Goal: Use online tool/utility: Utilize a website feature to perform a specific function

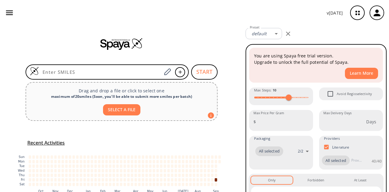
click at [89, 70] on input at bounding box center [100, 72] width 123 height 6
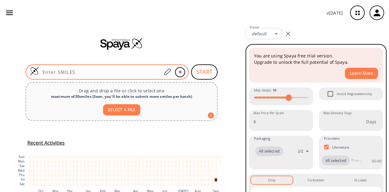
paste input "COC1=C(NCCOC)C(NC(C=C)=O)=CC(NC2=NC(C3=CNC4=CC=CC=C43)=CC=N2)=C1"
type input "COC1=C(NCCOC)C(NC(C=C)=O)=CC(NC2=NC(C3=CNC4=CC=CC=C43)=CC=N2)=C1"
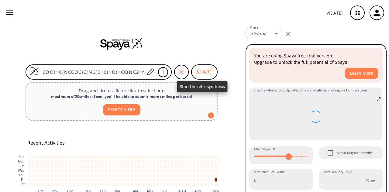
click at [193, 75] on button "START" at bounding box center [204, 72] width 26 height 15
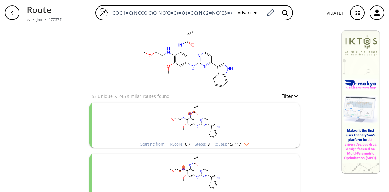
click at [229, 123] on rect "clusters" at bounding box center [195, 122] width 158 height 38
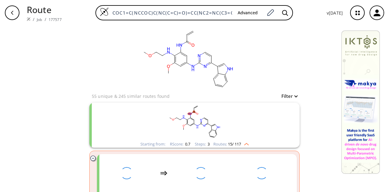
scroll to position [71, 0]
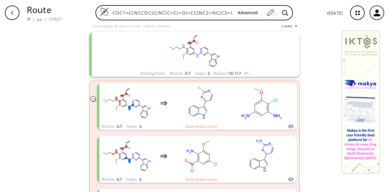
click at [90, 100] on icon "clusters" at bounding box center [92, 98] width 5 height 5
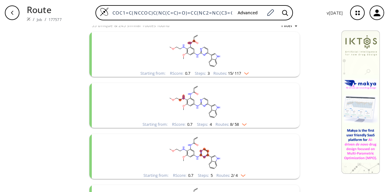
scroll to position [0, 0]
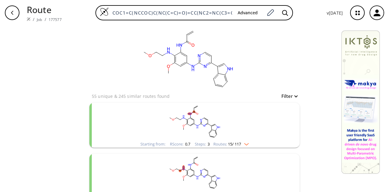
click at [109, 114] on div "Starting from: RScore : 0.7 Steps : 3 Routes: 15 / 117" at bounding box center [194, 125] width 211 height 45
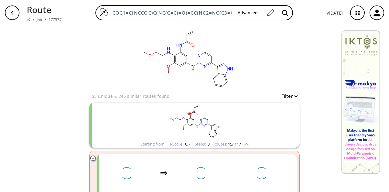
click at [159, 121] on rect "clusters" at bounding box center [195, 122] width 158 height 38
click at [158, 121] on rect "clusters" at bounding box center [195, 122] width 158 height 38
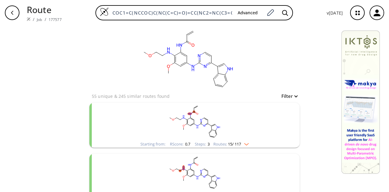
click at [157, 121] on rect "clusters" at bounding box center [195, 122] width 158 height 38
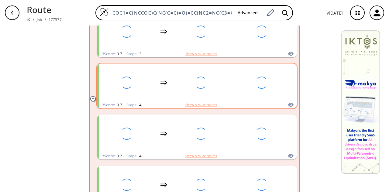
scroll to position [71, 0]
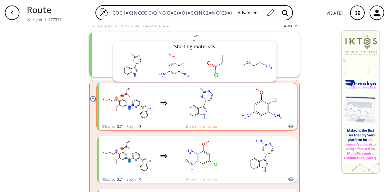
click at [290, 124] on icon "clusters" at bounding box center [291, 126] width 6 height 7
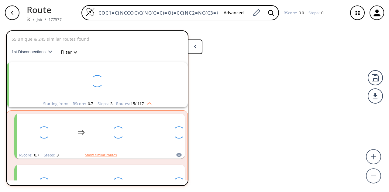
scroll to position [14, 0]
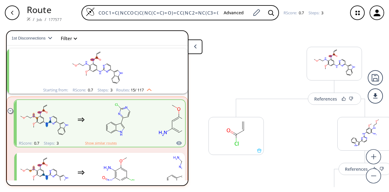
click at [197, 44] on button at bounding box center [195, 47] width 15 height 15
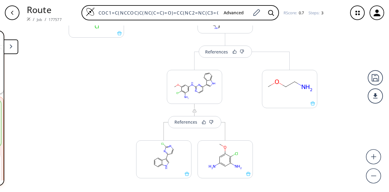
scroll to position [157, 0]
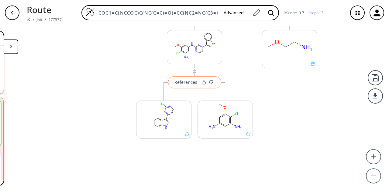
click at [189, 84] on div "References" at bounding box center [186, 82] width 23 height 4
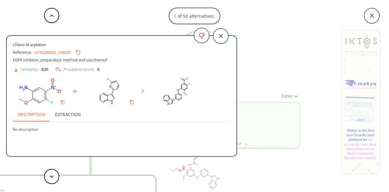
click at [252, 50] on div "1 of 50 alternatives: Chloro N-arylation Reference: US10259820_C00293 EGFR inhi…" at bounding box center [194, 96] width 389 height 192
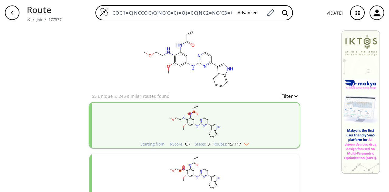
click at [248, 126] on rect "clusters" at bounding box center [195, 122] width 158 height 38
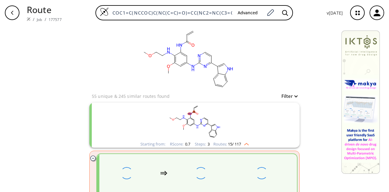
scroll to position [71, 0]
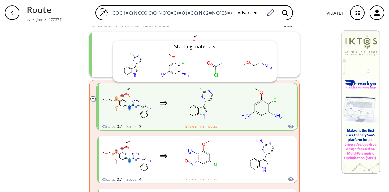
click at [288, 126] on icon "clusters" at bounding box center [290, 127] width 5 height 4
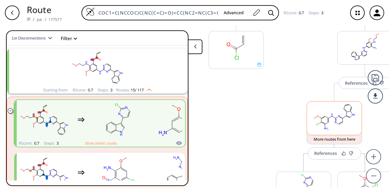
scroll to position [15, 0]
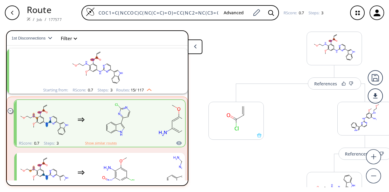
click at [196, 48] on button at bounding box center [195, 47] width 15 height 15
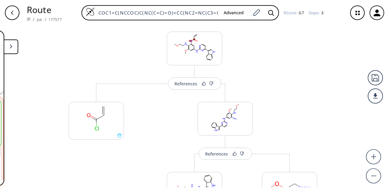
scroll to position [86, 0]
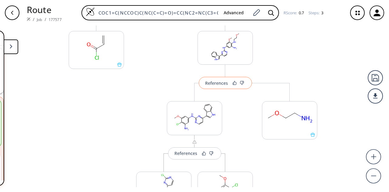
click at [222, 85] on div "References" at bounding box center [216, 83] width 23 height 4
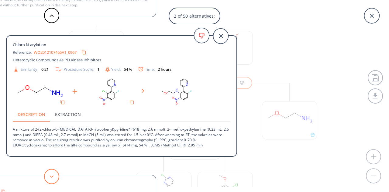
click at [55, 176] on button at bounding box center [51, 176] width 15 height 15
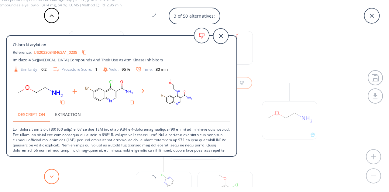
click at [52, 177] on icon at bounding box center [52, 177] width 4 height 3
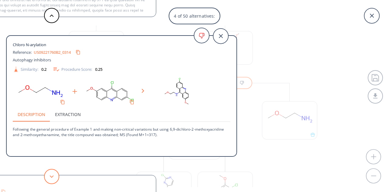
click at [51, 171] on button at bounding box center [51, 176] width 15 height 15
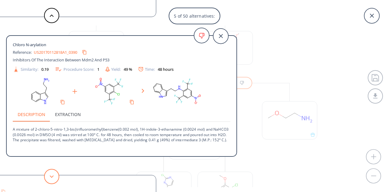
click at [51, 172] on button at bounding box center [51, 176] width 15 height 15
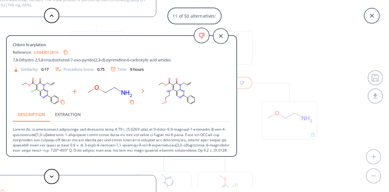
scroll to position [22, 0]
click at [51, 178] on polygon at bounding box center [52, 177] width 4 height 2
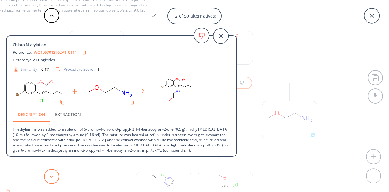
click at [51, 178] on polygon at bounding box center [52, 177] width 4 height 2
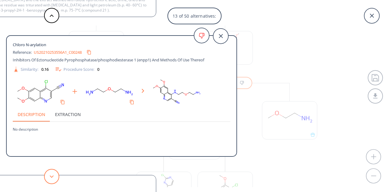
click at [51, 178] on polygon at bounding box center [52, 177] width 4 height 2
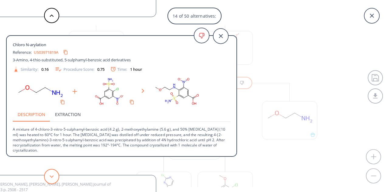
click at [51, 178] on polygon at bounding box center [52, 177] width 4 height 2
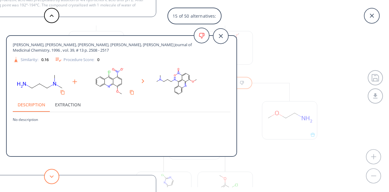
click at [51, 178] on polygon at bounding box center [52, 177] width 4 height 2
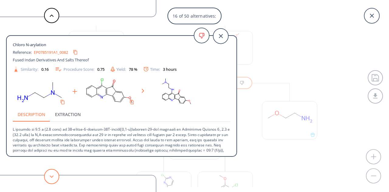
click at [51, 178] on polygon at bounding box center [52, 177] width 4 height 2
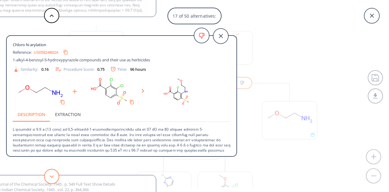
click at [51, 178] on polygon at bounding box center [52, 177] width 4 height 2
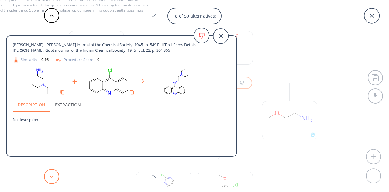
click at [51, 178] on polygon at bounding box center [52, 177] width 4 height 2
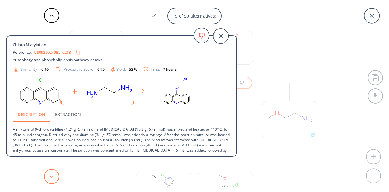
click at [51, 178] on polygon at bounding box center [52, 177] width 4 height 2
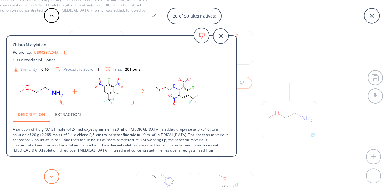
click at [51, 178] on polygon at bounding box center [52, 177] width 4 height 2
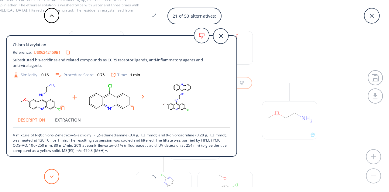
click at [51, 178] on icon at bounding box center [52, 177] width 4 height 3
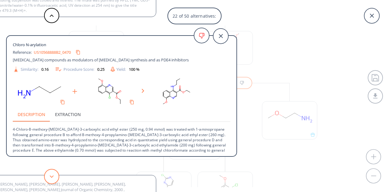
click at [51, 178] on icon at bounding box center [52, 177] width 4 height 3
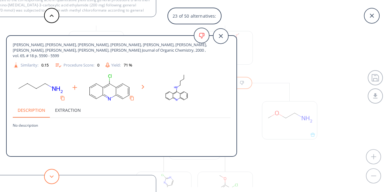
click at [51, 178] on icon at bounding box center [52, 177] width 4 height 3
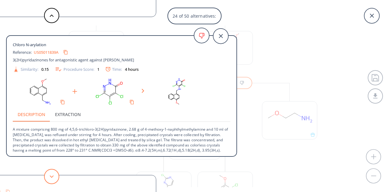
click at [51, 178] on icon at bounding box center [52, 177] width 4 height 3
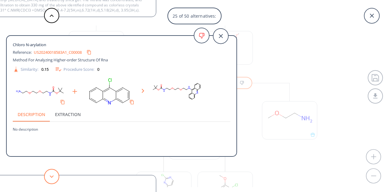
click at [51, 178] on icon at bounding box center [52, 177] width 4 height 3
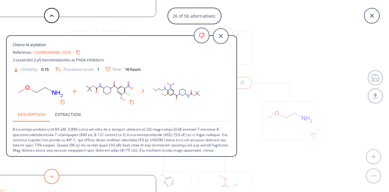
click at [51, 178] on icon at bounding box center [52, 177] width 4 height 3
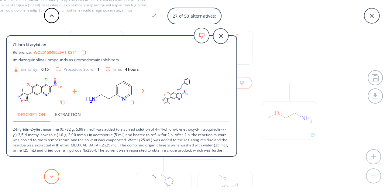
click at [50, 178] on icon at bounding box center [52, 177] width 4 height 3
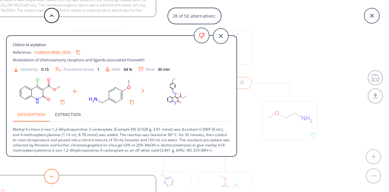
click at [50, 178] on icon at bounding box center [52, 177] width 4 height 3
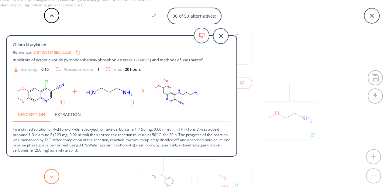
click at [57, 176] on button at bounding box center [51, 176] width 15 height 15
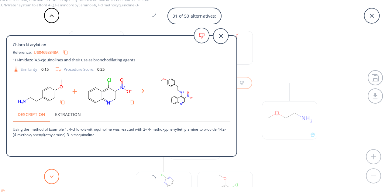
click at [51, 175] on button at bounding box center [51, 176] width 15 height 15
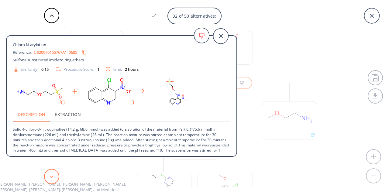
click at [53, 177] on icon at bounding box center [52, 177] width 4 height 3
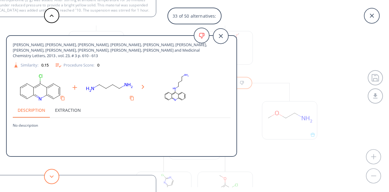
click at [53, 177] on icon at bounding box center [52, 177] width 4 height 3
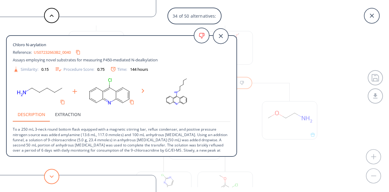
click at [50, 176] on polygon at bounding box center [52, 177] width 4 height 2
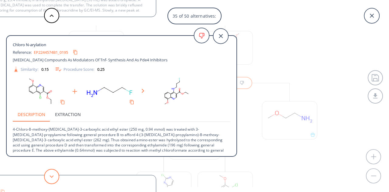
click at [53, 178] on button at bounding box center [51, 176] width 15 height 15
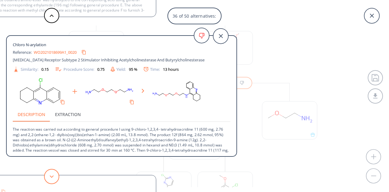
click at [53, 178] on button at bounding box center [51, 176] width 15 height 15
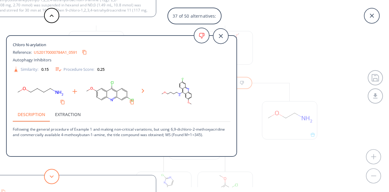
click at [53, 178] on button at bounding box center [51, 176] width 15 height 15
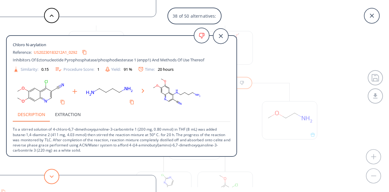
click at [51, 175] on button at bounding box center [51, 176] width 15 height 15
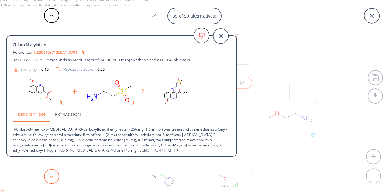
click at [51, 174] on button at bounding box center [51, 176] width 15 height 15
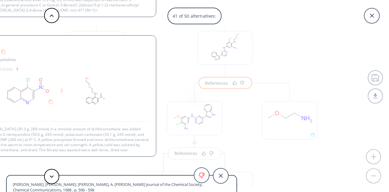
scroll to position [11, 0]
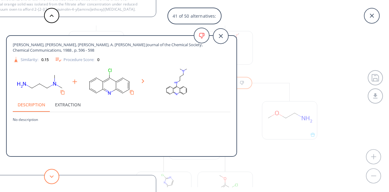
click at [51, 174] on button at bounding box center [51, 176] width 15 height 15
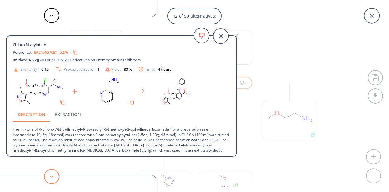
click at [51, 174] on button at bounding box center [51, 176] width 15 height 15
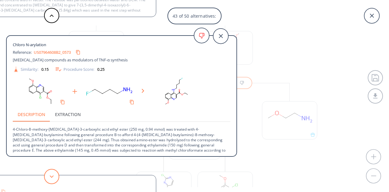
click at [51, 174] on button at bounding box center [51, 176] width 15 height 15
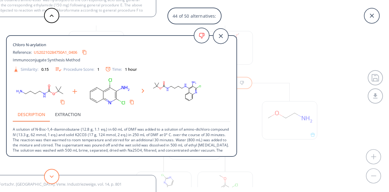
click at [54, 177] on button at bounding box center [51, 176] width 15 height 15
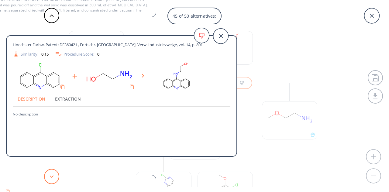
click at [54, 177] on button at bounding box center [51, 176] width 15 height 15
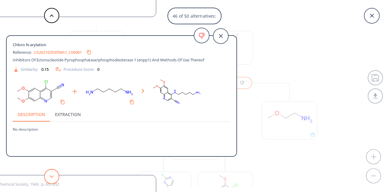
click at [54, 177] on button at bounding box center [51, 176] width 15 height 15
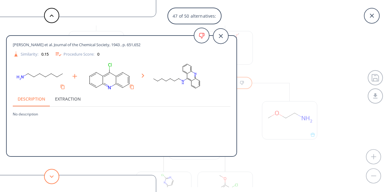
click at [54, 177] on button at bounding box center [51, 176] width 15 height 15
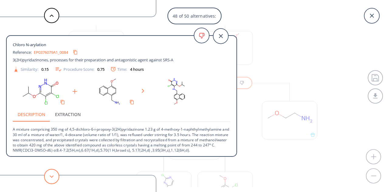
click at [50, 175] on button at bounding box center [51, 176] width 15 height 15
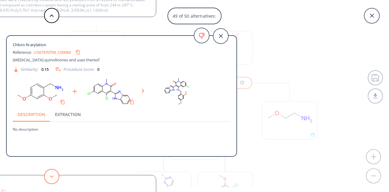
click at [50, 175] on button at bounding box center [51, 176] width 15 height 15
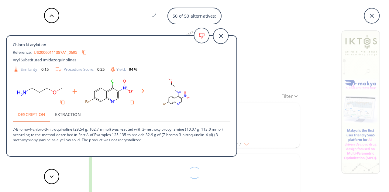
click at [250, 24] on div "50 of 50 alternatives: Chloro N-arylation Reference: US20090170921A1_0303 [MEDI…" at bounding box center [194, 96] width 389 height 192
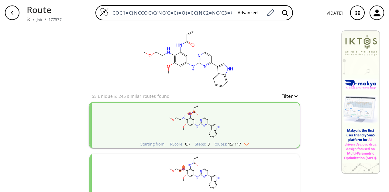
click at [240, 123] on rect "clusters" at bounding box center [195, 122] width 158 height 38
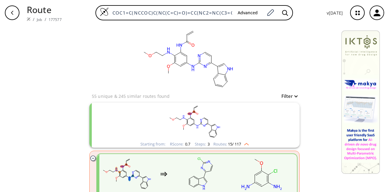
scroll to position [71, 0]
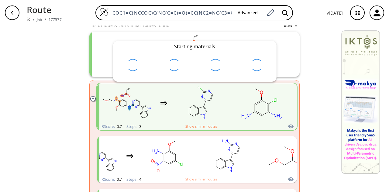
click at [289, 127] on icon "clusters" at bounding box center [290, 127] width 5 height 4
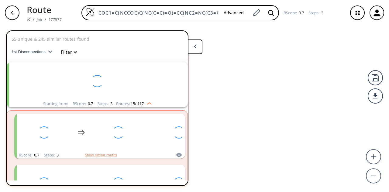
scroll to position [14, 0]
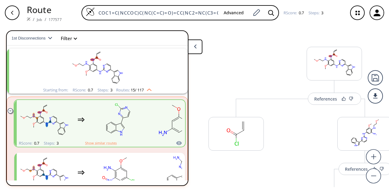
click at [197, 48] on button at bounding box center [195, 47] width 15 height 15
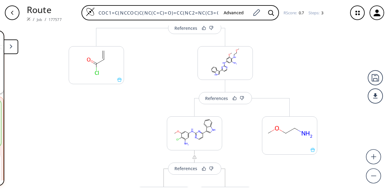
scroll to position [0, 0]
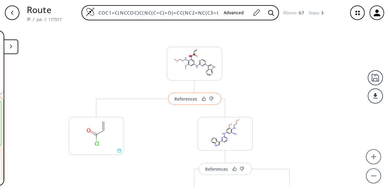
click at [182, 98] on div "References" at bounding box center [186, 99] width 23 height 4
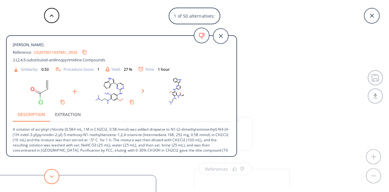
click at [54, 179] on button at bounding box center [51, 176] width 15 height 15
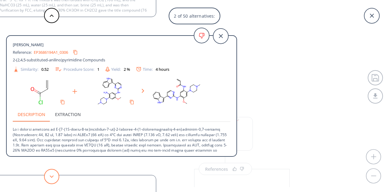
click at [54, 179] on button at bounding box center [51, 176] width 15 height 15
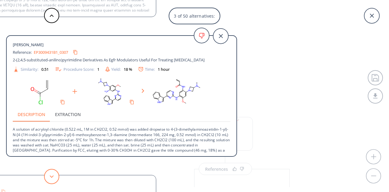
click at [54, 179] on button at bounding box center [51, 176] width 15 height 15
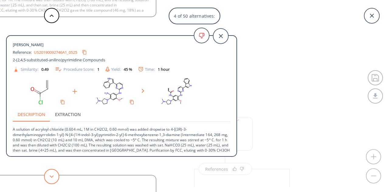
click at [54, 179] on button at bounding box center [51, 176] width 15 height 15
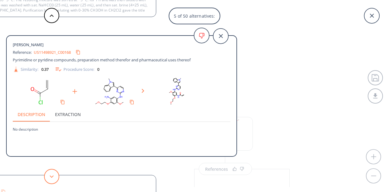
click at [54, 179] on button at bounding box center [51, 176] width 15 height 15
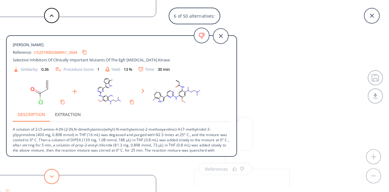
click at [52, 175] on button at bounding box center [51, 176] width 15 height 15
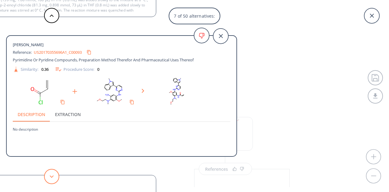
click at [52, 175] on button at bounding box center [51, 176] width 15 height 15
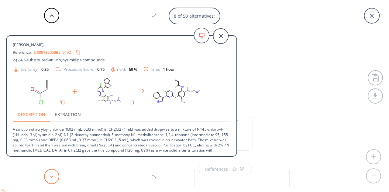
click at [52, 175] on button at bounding box center [51, 176] width 15 height 15
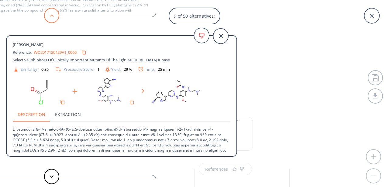
click at [54, 20] on button at bounding box center [51, 15] width 15 height 15
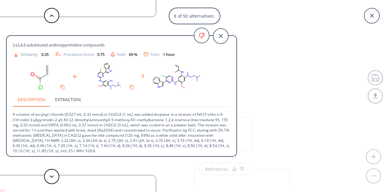
scroll to position [16, 0]
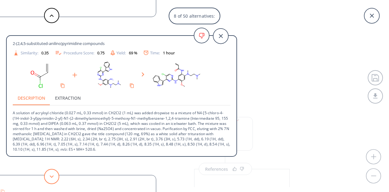
click at [46, 175] on button at bounding box center [51, 176] width 15 height 15
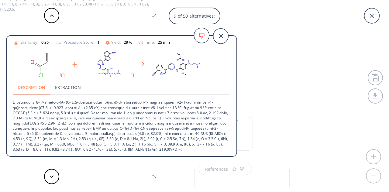
scroll to position [31, 0]
click at [48, 173] on button at bounding box center [51, 176] width 15 height 15
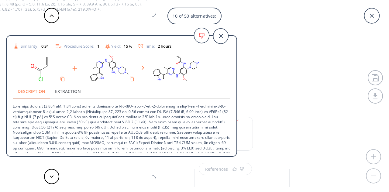
scroll to position [26, 0]
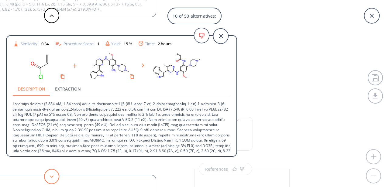
click at [53, 176] on polygon at bounding box center [52, 177] width 4 height 2
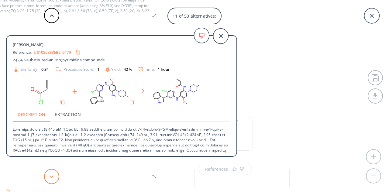
click at [50, 176] on polygon at bounding box center [52, 177] width 4 height 2
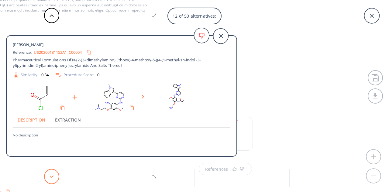
click at [50, 176] on polygon at bounding box center [52, 177] width 4 height 2
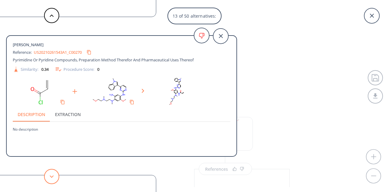
click at [50, 176] on polygon at bounding box center [52, 177] width 4 height 2
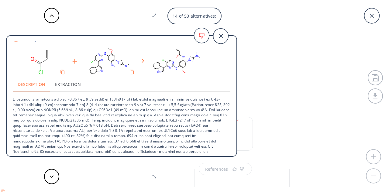
scroll to position [48, 0]
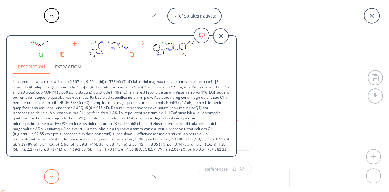
click at [53, 172] on button at bounding box center [51, 176] width 15 height 15
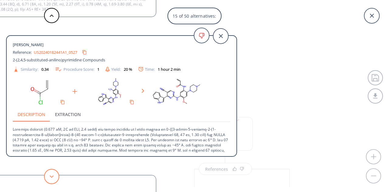
click at [55, 173] on button at bounding box center [51, 176] width 15 height 15
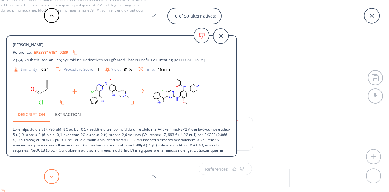
click at [50, 177] on icon at bounding box center [52, 177] width 4 height 3
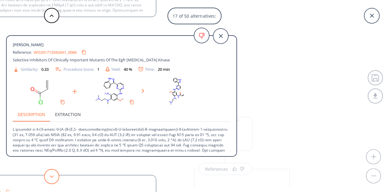
click at [50, 177] on icon at bounding box center [52, 177] width 4 height 3
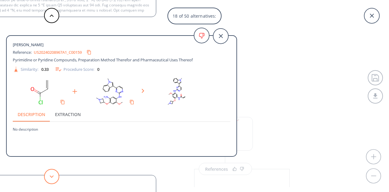
click at [50, 177] on icon at bounding box center [52, 177] width 4 height 3
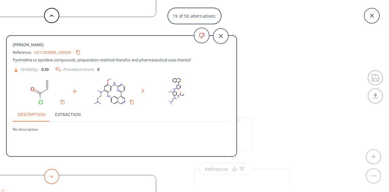
click at [50, 177] on icon at bounding box center [52, 177] width 4 height 3
